Goal: Find specific page/section: Find specific page/section

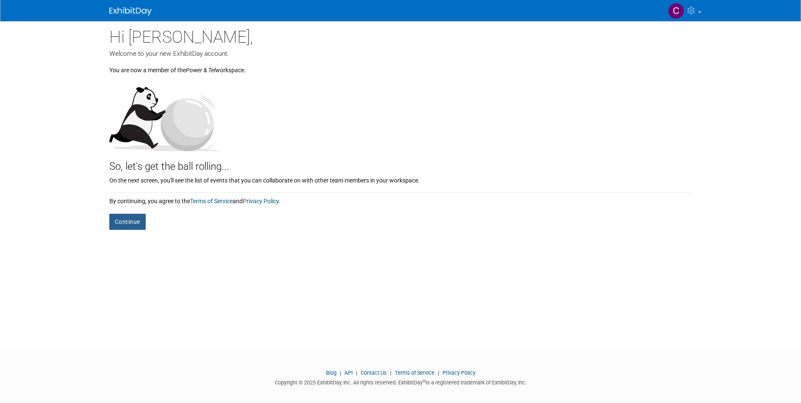
click at [129, 218] on button "Continue" at bounding box center [127, 222] width 36 height 16
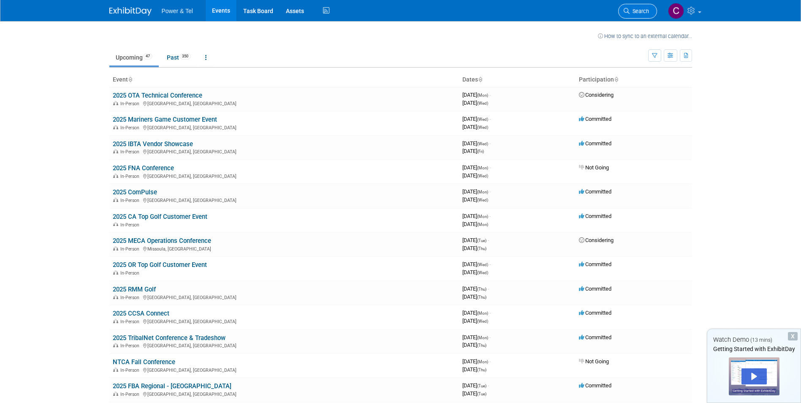
click at [642, 13] on span "Search" at bounding box center [639, 11] width 19 height 6
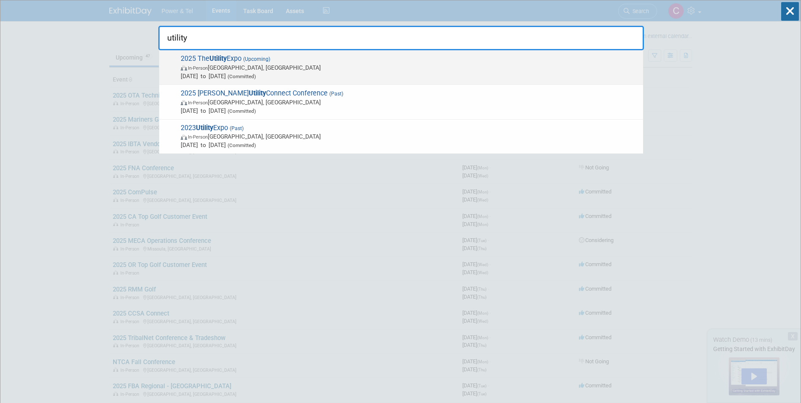
type input "utility"
click at [498, 65] on span "In-Person [GEOGRAPHIC_DATA], [GEOGRAPHIC_DATA]" at bounding box center [410, 67] width 458 height 8
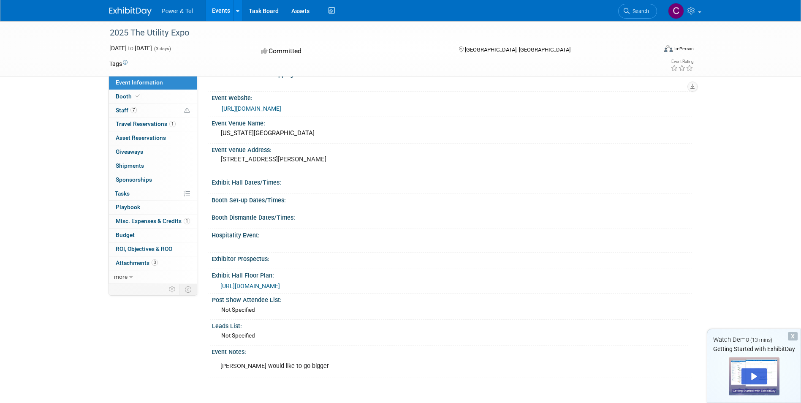
scroll to position [84, 0]
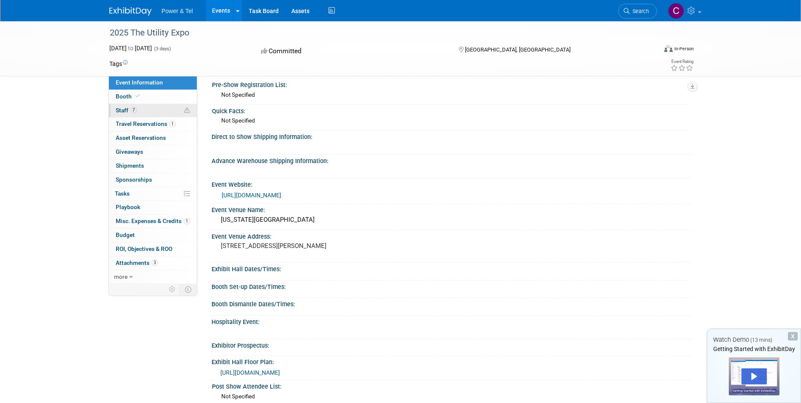
click at [148, 114] on link "7 Staff 7" at bounding box center [153, 111] width 88 height 14
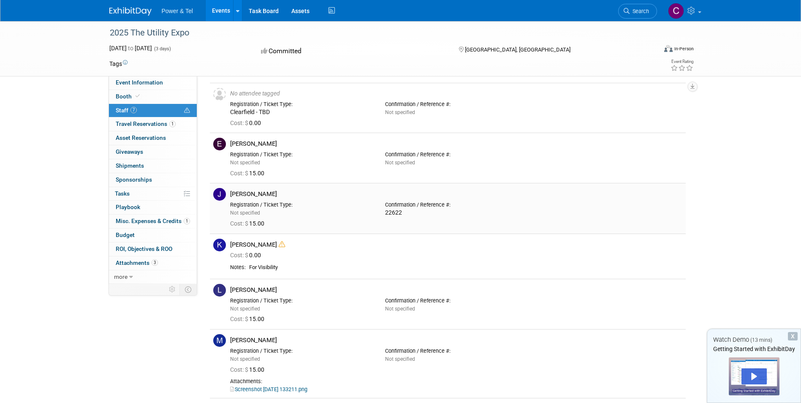
scroll to position [0, 0]
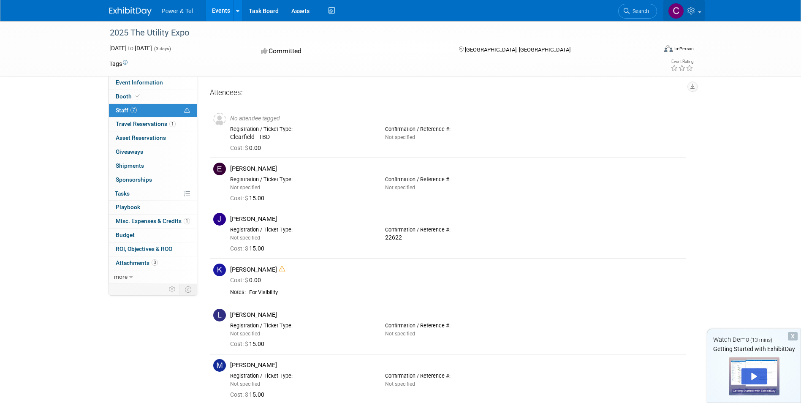
click at [675, 10] on img at bounding box center [676, 11] width 16 height 16
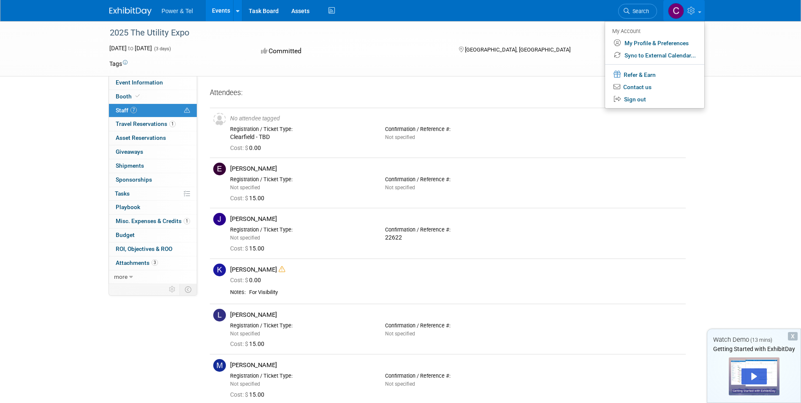
click at [742, 34] on div "2025 The Utility Expo [DATE] to [DATE] (3 days) [DATE] to [DATE] Committed [GEO…" at bounding box center [400, 48] width 801 height 55
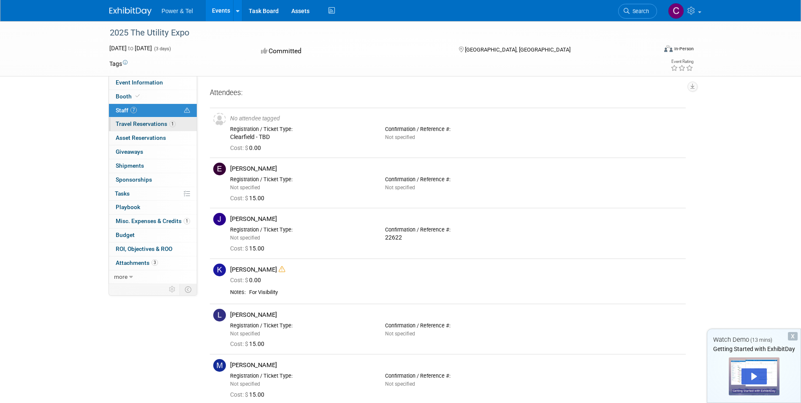
click at [160, 124] on span "Travel Reservations 1" at bounding box center [146, 123] width 60 height 7
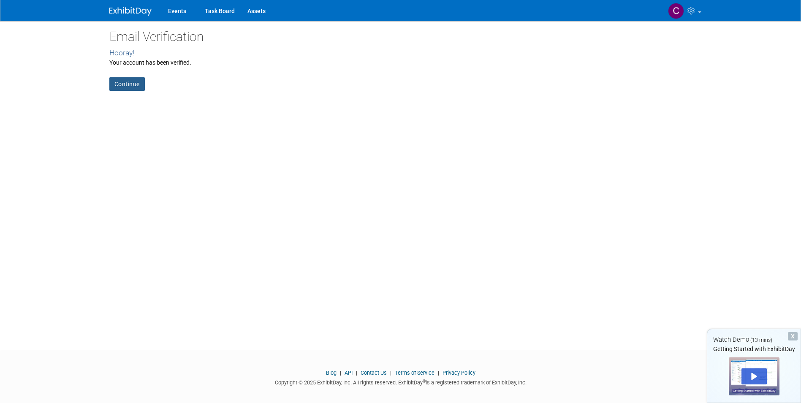
click at [132, 87] on link "Continue" at bounding box center [126, 84] width 35 height 14
